Goal: Information Seeking & Learning: Learn about a topic

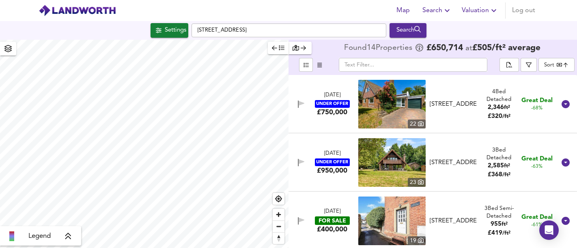
click at [178, 34] on div "Settings" at bounding box center [175, 30] width 21 height 11
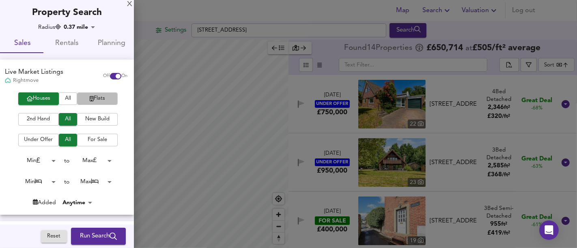
click at [99, 93] on button "Flats" at bounding box center [97, 98] width 41 height 13
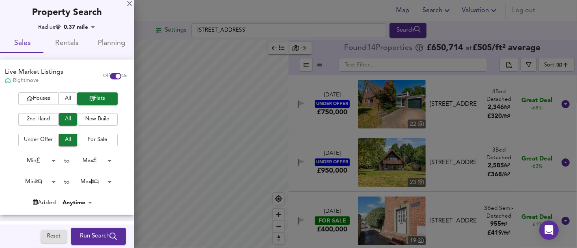
click at [86, 233] on span "Run Search" at bounding box center [98, 236] width 37 height 11
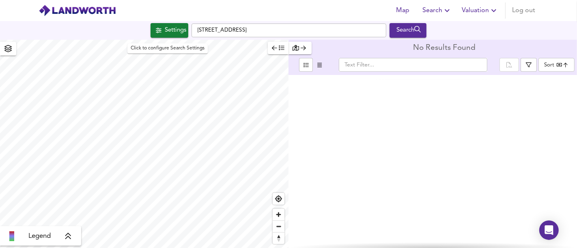
click at [160, 26] on span "Settings" at bounding box center [170, 30] width 34 height 11
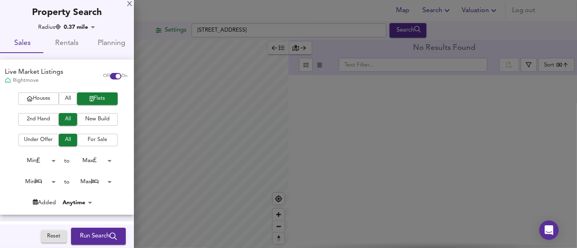
click at [102, 237] on span "Run Search" at bounding box center [98, 236] width 37 height 11
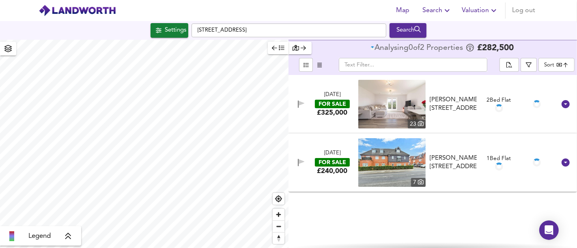
click at [338, 172] on div "£240,000" at bounding box center [332, 171] width 30 height 9
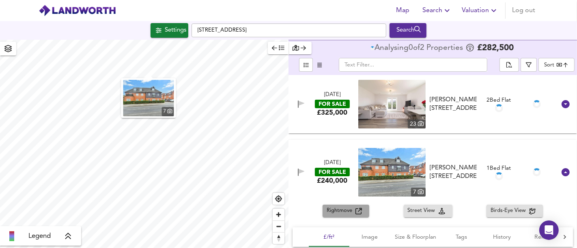
click at [333, 205] on button "Rightmove" at bounding box center [345, 211] width 47 height 13
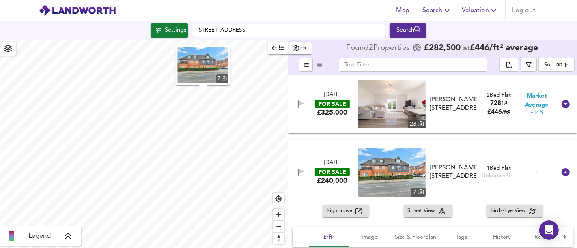
click at [223, 108] on div "7" at bounding box center [144, 144] width 288 height 208
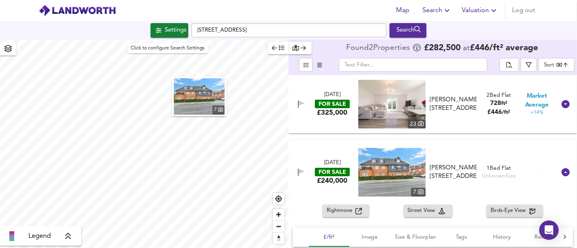
click at [174, 34] on div "Settings" at bounding box center [175, 30] width 21 height 11
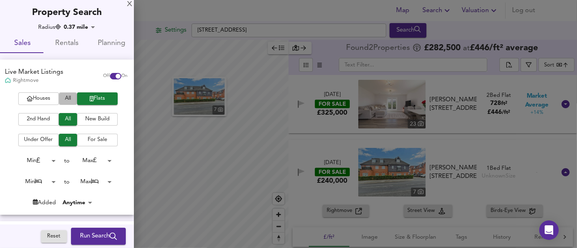
click at [67, 99] on span "All" at bounding box center [68, 98] width 10 height 9
click at [97, 236] on span "Run Search" at bounding box center [98, 236] width 37 height 11
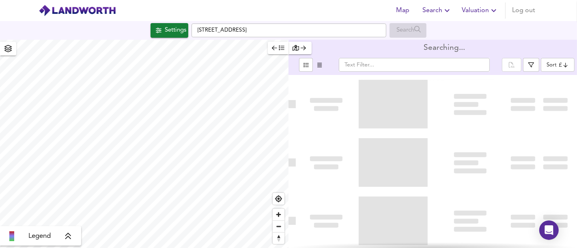
type input "bestdeal"
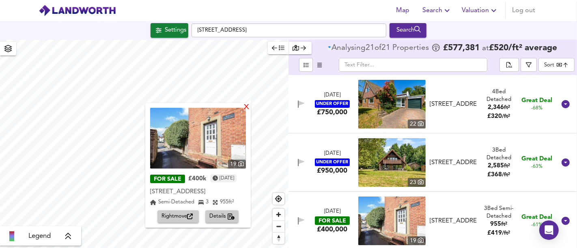
click at [248, 110] on div "X" at bounding box center [246, 108] width 7 height 8
